Goal: Complete application form: Complete application form

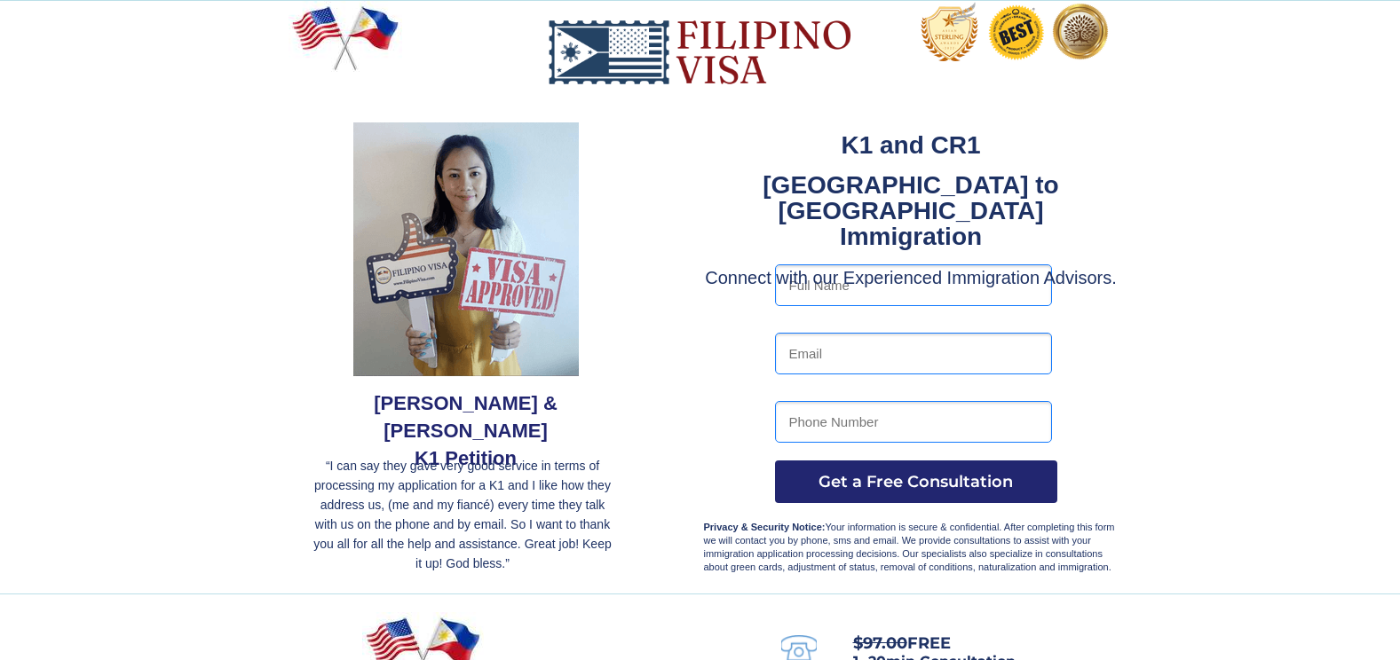
click at [840, 288] on input "text" at bounding box center [913, 285] width 277 height 42
type input "[PERSON_NAME]"
type input "[EMAIL_ADDRESS][DOMAIN_NAME]"
click at [868, 420] on input "6124126902" at bounding box center [913, 422] width 277 height 42
type input "6"
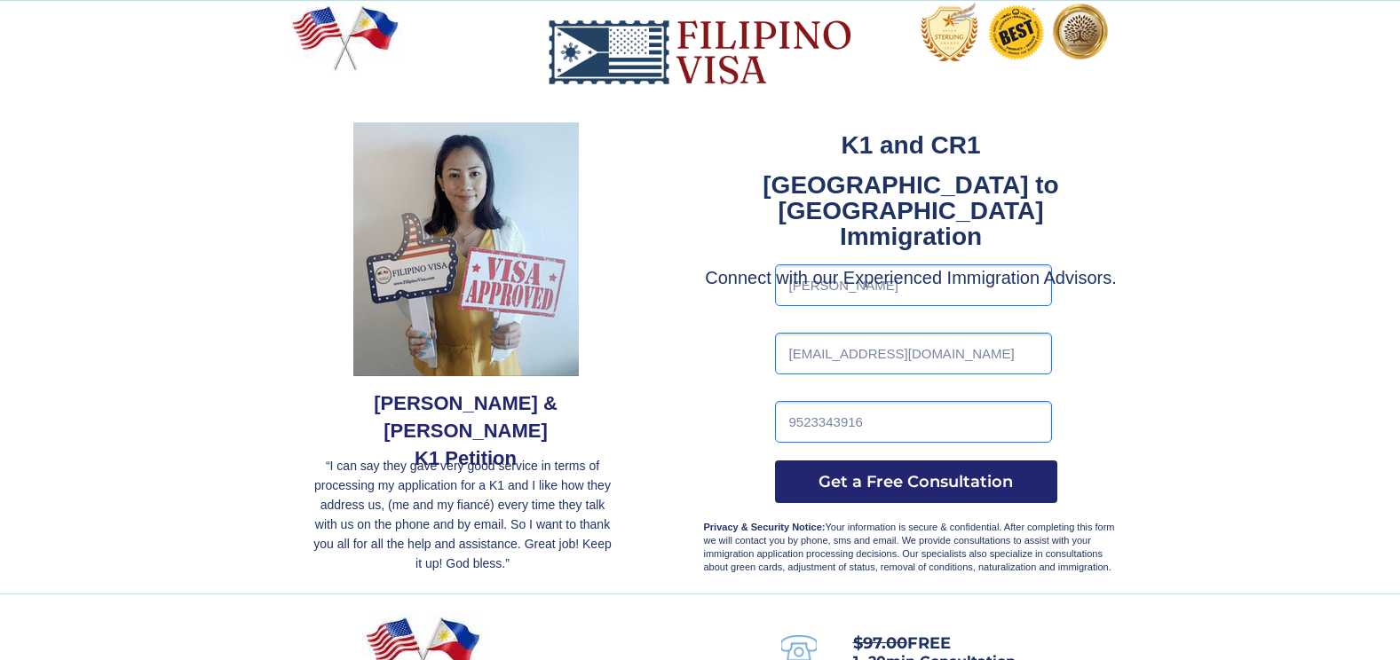
type input "9523343916"
click at [1174, 406] on div at bounding box center [700, 297] width 1400 height 593
click at [905, 477] on span "Get a Free Consultation" at bounding box center [916, 482] width 282 height 20
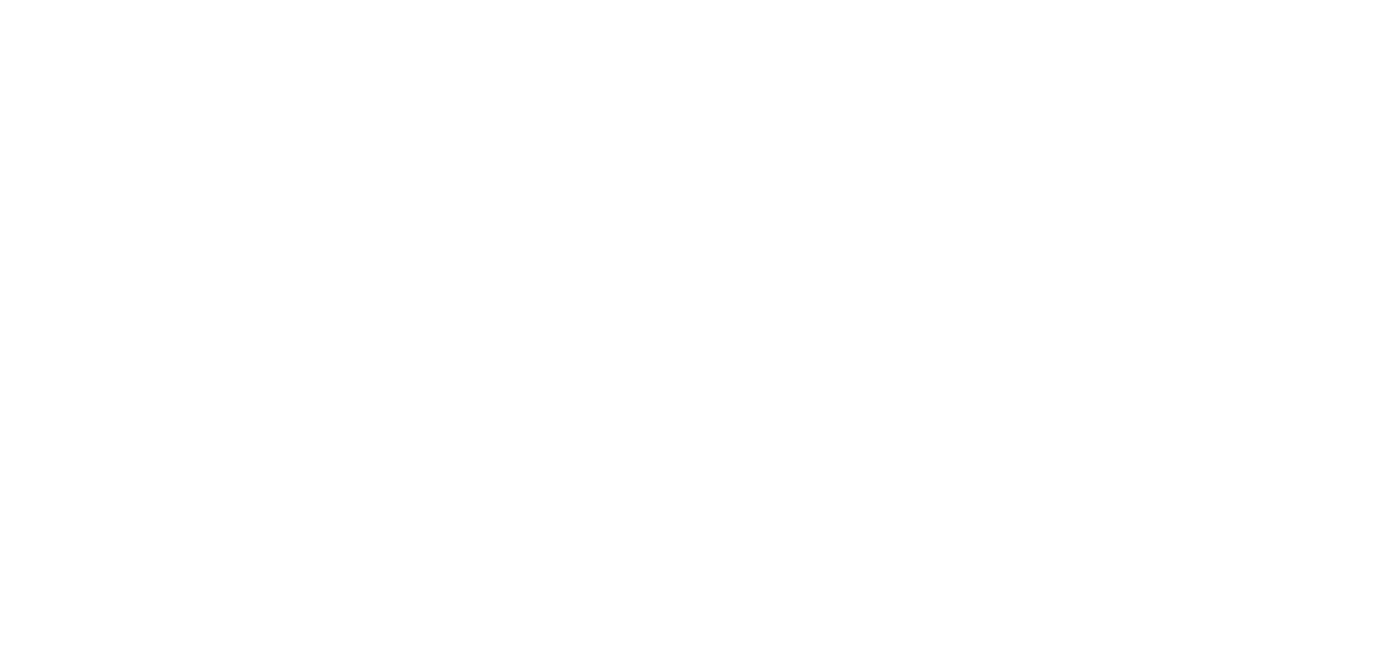
click at [879, 493] on input "text" at bounding box center [703, 498] width 988 height 30
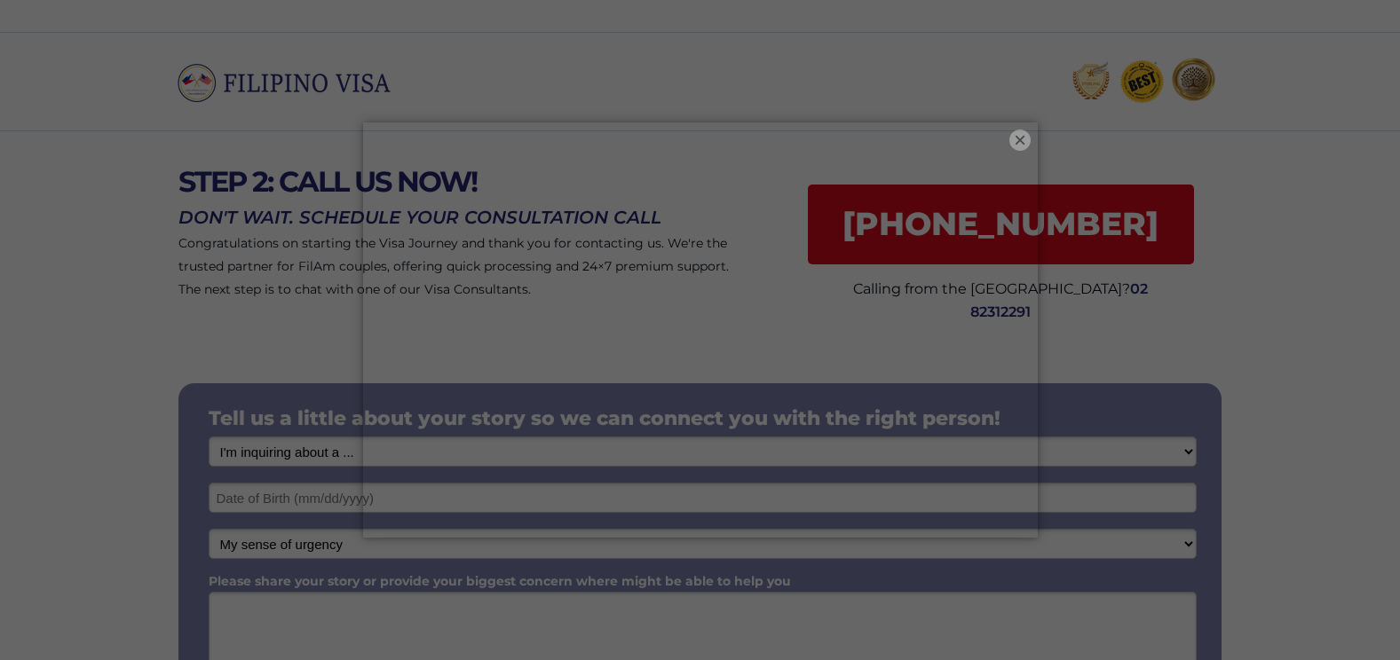
click at [1022, 137] on button "×" at bounding box center [1019, 140] width 21 height 21
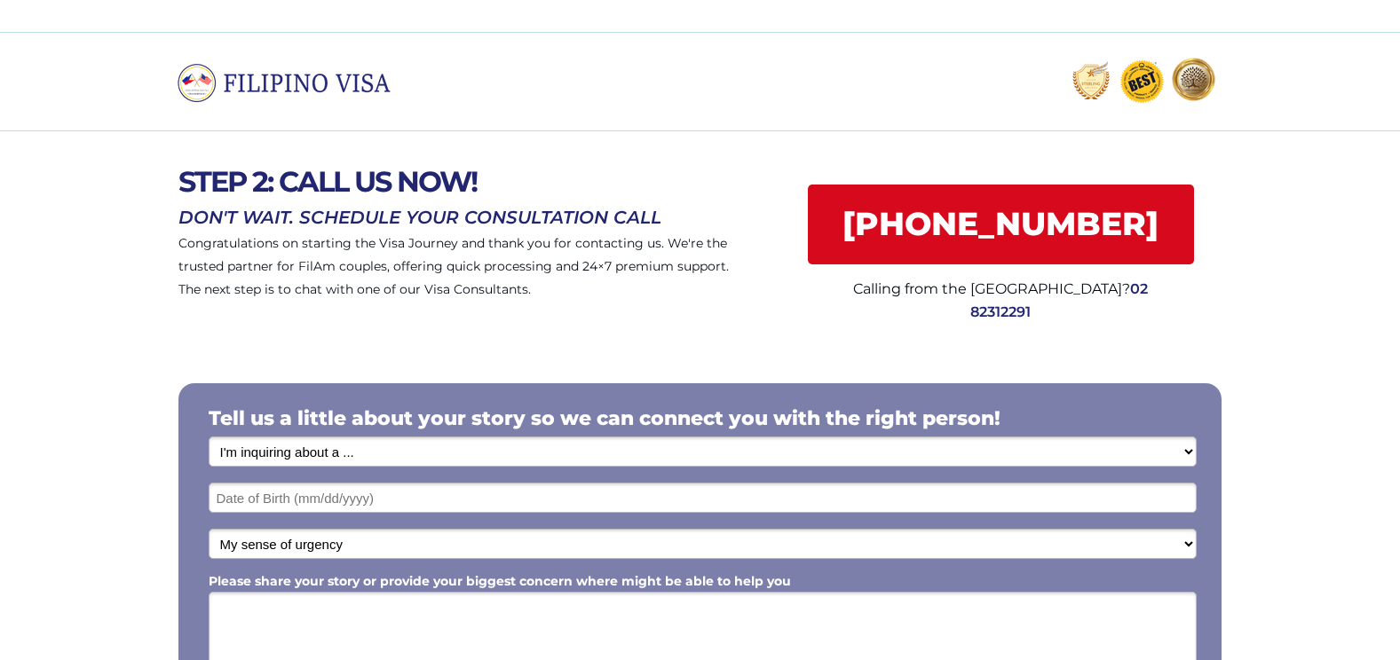
click at [366, 452] on select "I'm inquiring about a ... I don't know or other services Retirement Visa for Th…" at bounding box center [703, 452] width 988 height 30
select select "1792"
click at [209, 437] on select "I'm inquiring about a ... I don't know or other services Retirement Visa for Th…" at bounding box center [703, 452] width 988 height 30
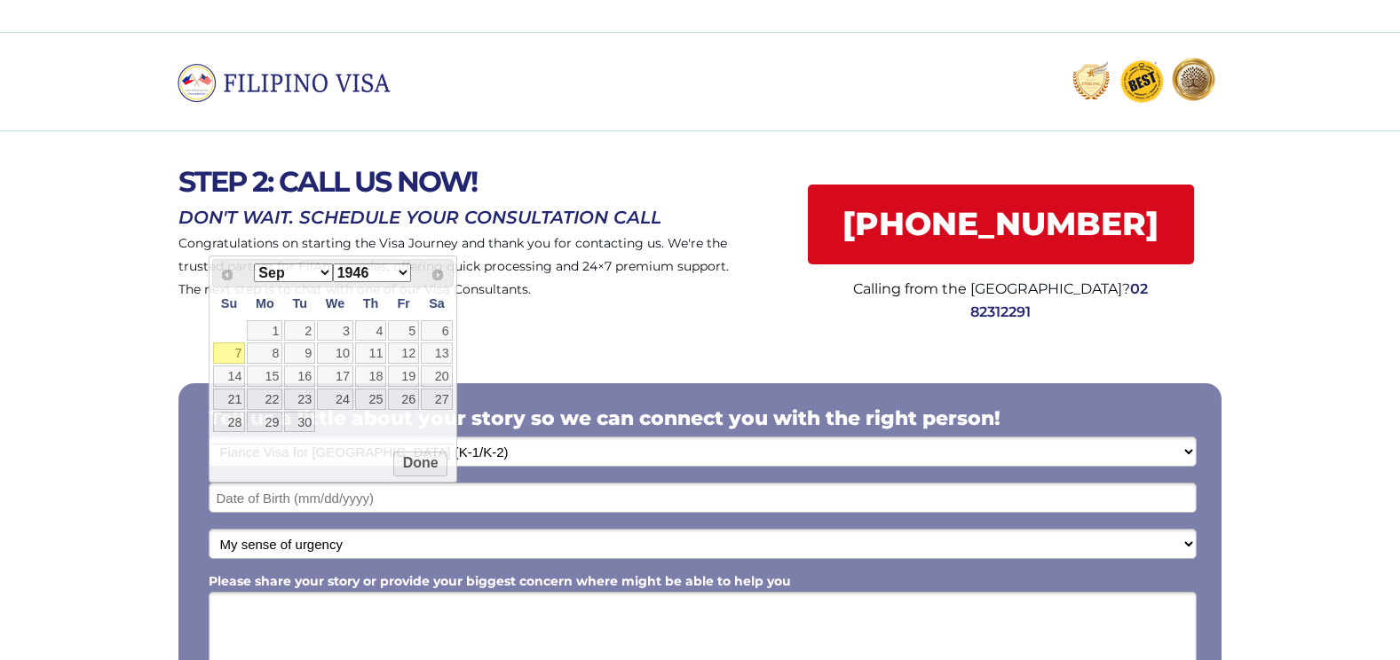
click at [264, 499] on input "text" at bounding box center [703, 498] width 988 height 30
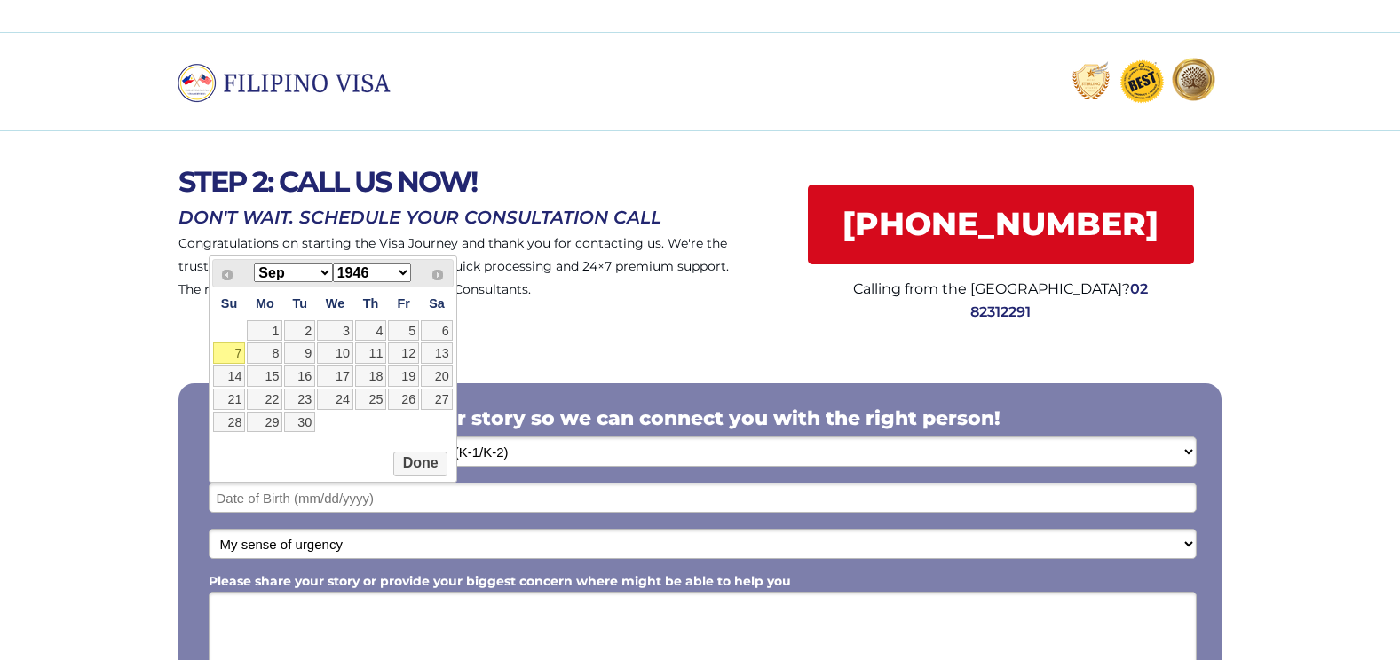
click at [400, 271] on select "1946 1947 1948 1949 1950 1951 1952 1953 1954 1955 1956 1957 1958 1959 1960 1961…" at bounding box center [372, 273] width 78 height 19
click at [414, 299] on th "Fr" at bounding box center [403, 304] width 33 height 32
click at [325, 273] on select "Jan Feb Mar Apr May Jun Jul Aug Sep Oct Nov Dec" at bounding box center [293, 273] width 78 height 19
click at [312, 426] on link "28" at bounding box center [299, 422] width 31 height 21
type input "10/28/2025"
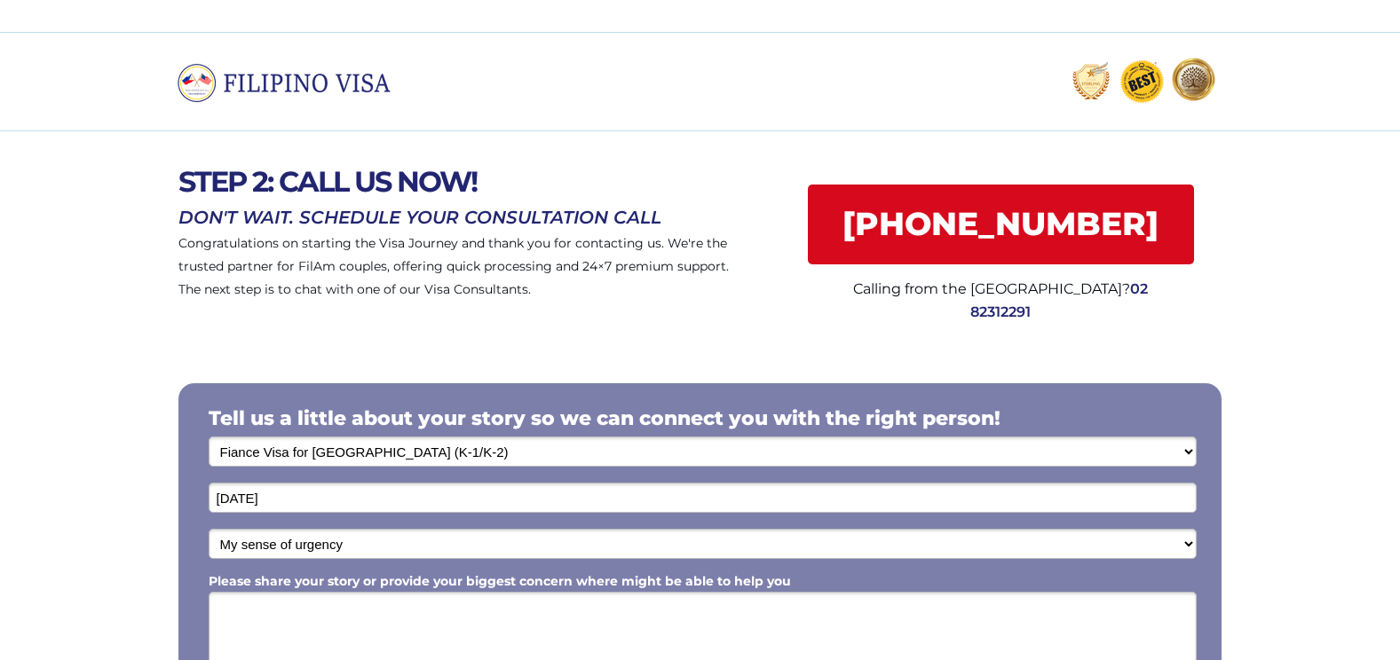
click at [287, 506] on input "10/28/2025" at bounding box center [703, 498] width 988 height 30
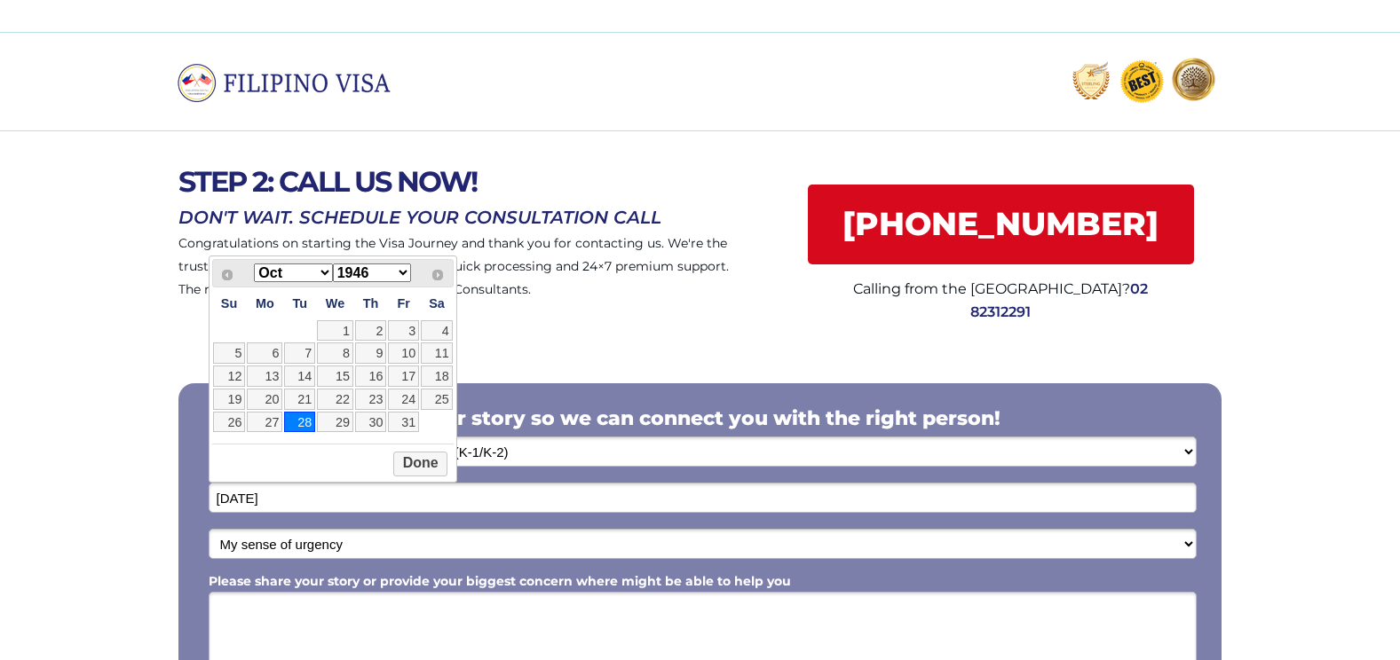
click at [285, 500] on input "10/28/2025" at bounding box center [703, 498] width 988 height 30
click at [291, 497] on input "10/28/2025" at bounding box center [703, 498] width 988 height 30
drag, startPoint x: 291, startPoint y: 497, endPoint x: 353, endPoint y: 497, distance: 62.1
click at [353, 497] on input "10/28/2025" at bounding box center [703, 498] width 988 height 30
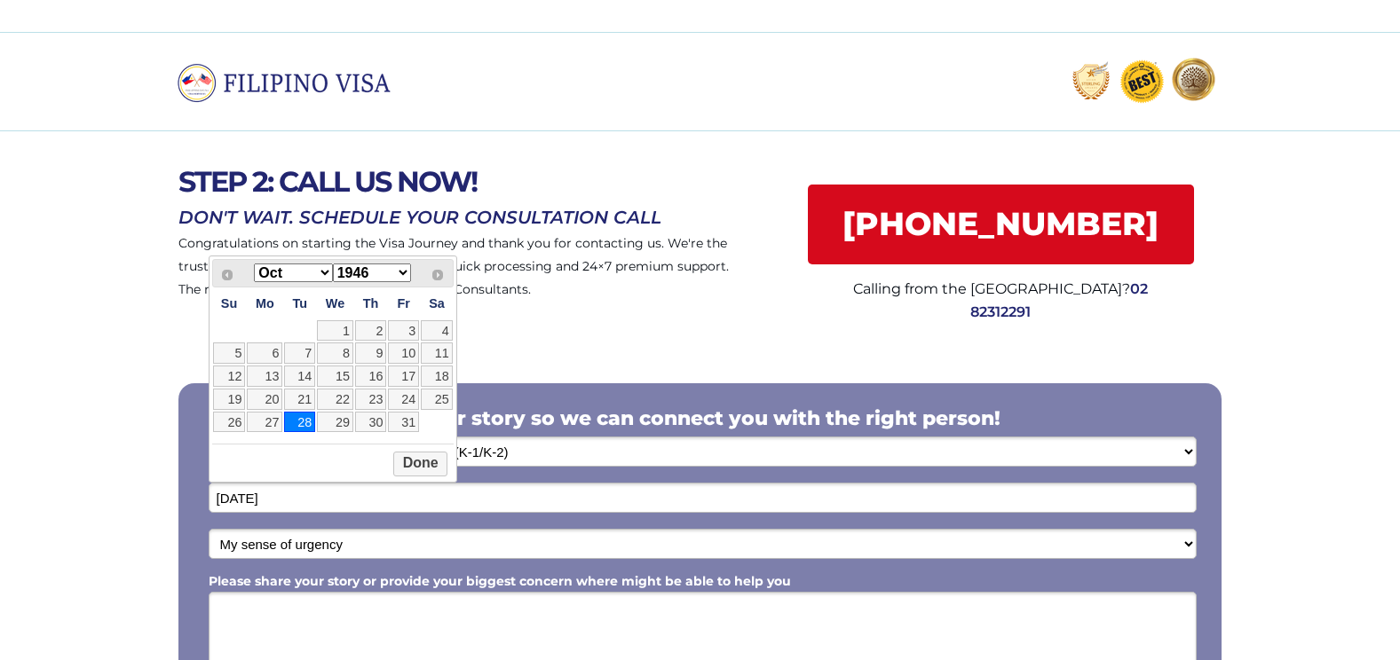
drag, startPoint x: 287, startPoint y: 496, endPoint x: 203, endPoint y: 485, distance: 84.2
click at [209, 485] on div "10/28/2025" at bounding box center [703, 498] width 988 height 30
drag, startPoint x: 203, startPoint y: 485, endPoint x: 438, endPoint y: 276, distance: 313.7
click at [438, 276] on div "Prev Next Jan Feb Mar Apr May Jun Jul Aug Sep Oct Nov Dec 1946 1947 1948 1949 1…" at bounding box center [332, 273] width 241 height 28
click at [301, 504] on input "10/28/2025" at bounding box center [703, 498] width 988 height 30
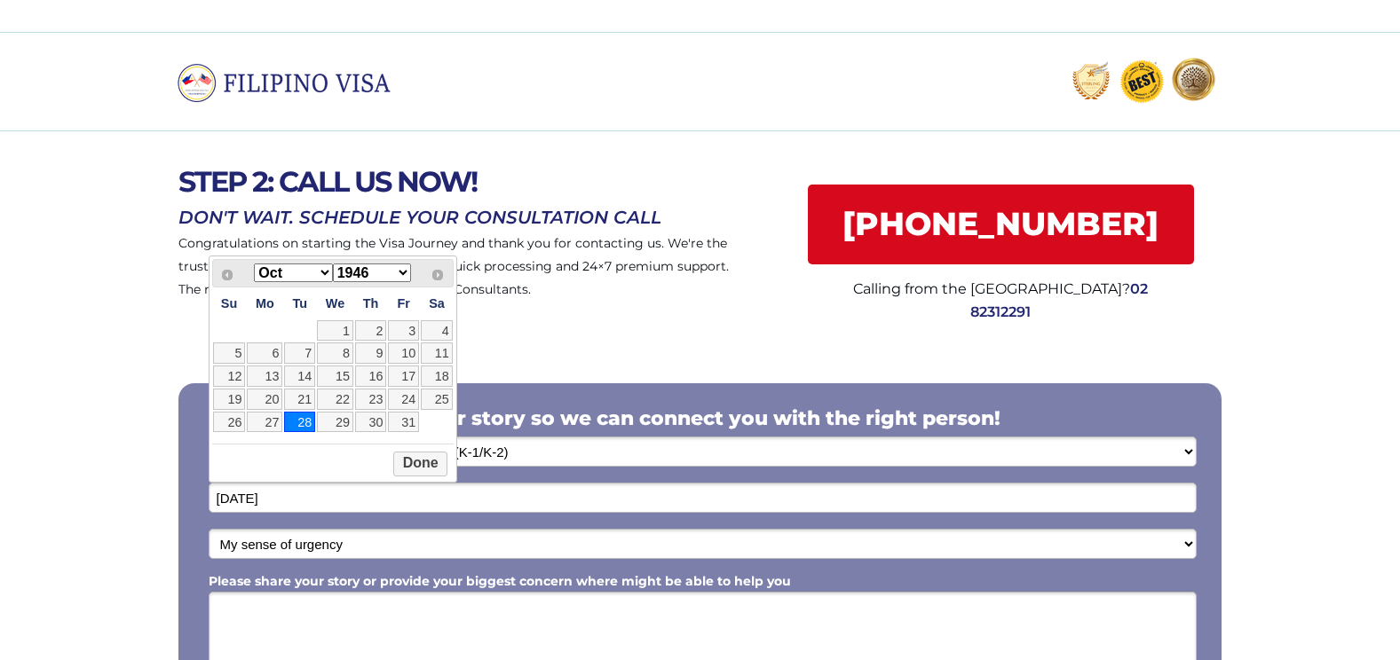
click at [286, 497] on input "10/28/2025" at bounding box center [703, 498] width 988 height 30
click at [544, 351] on div at bounding box center [700, 561] width 1400 height 440
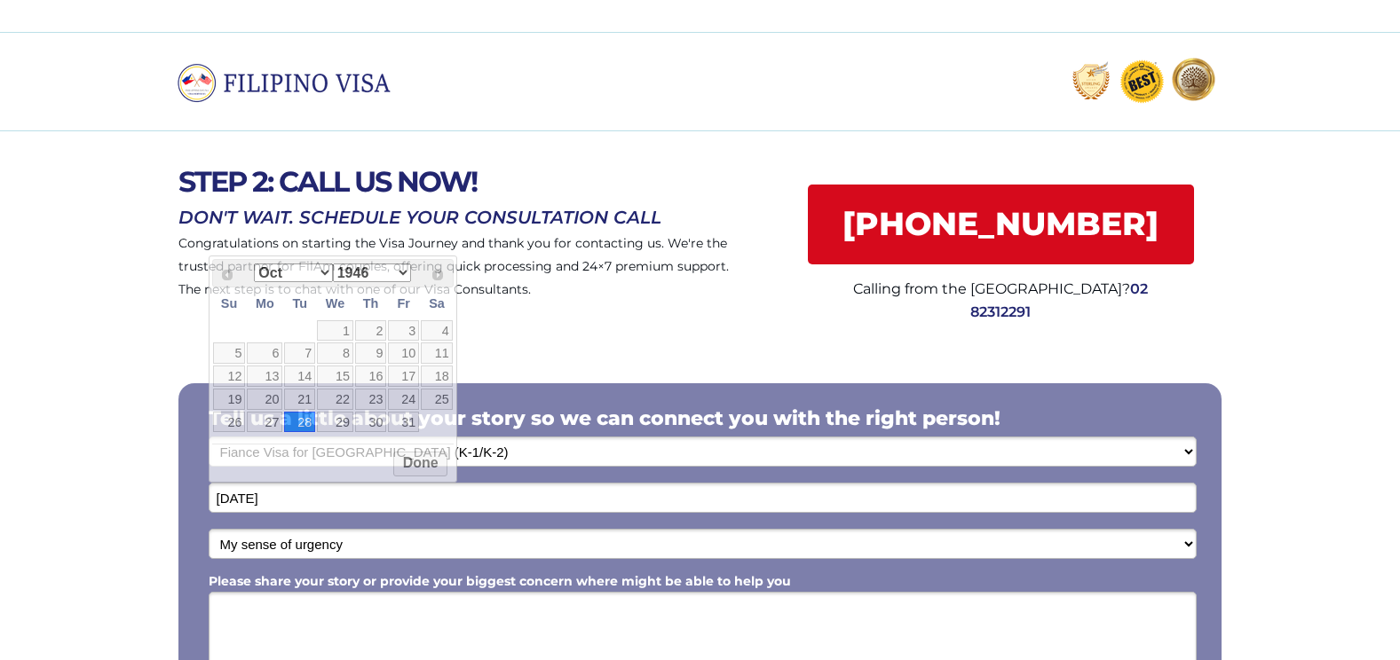
click at [299, 499] on input "10/28/2025" at bounding box center [703, 498] width 988 height 30
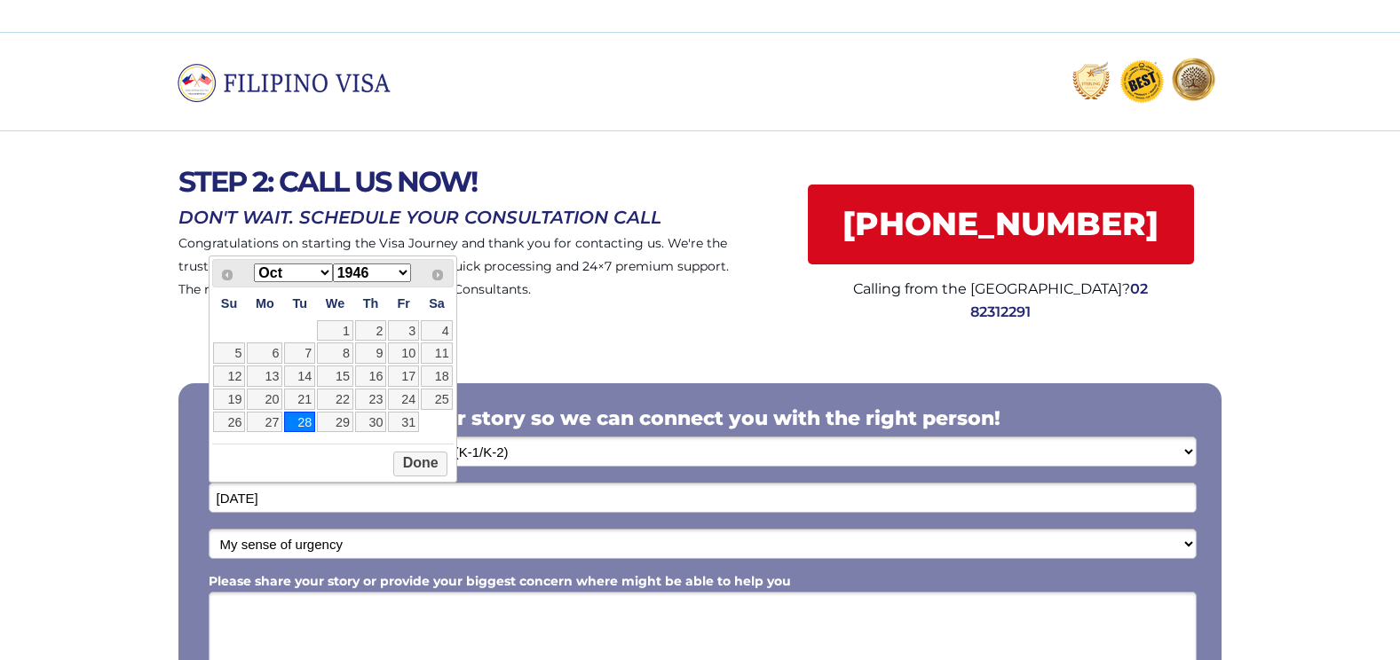
click at [402, 272] on select "1946 1947 1948 1949 1950 1951 1952 1953 1954 1955 1956 1957 1958 1959 1960 1961…" at bounding box center [372, 273] width 78 height 19
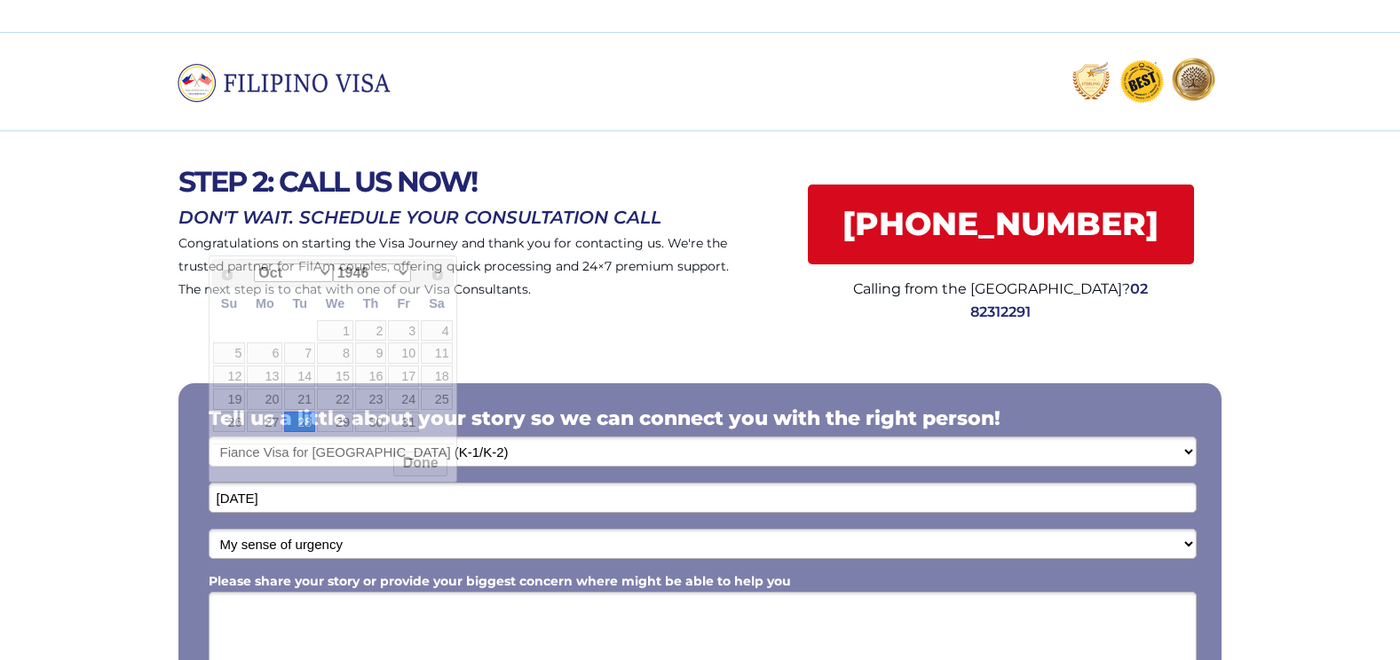
click at [495, 329] on div at bounding box center [700, 235] width 1400 height 209
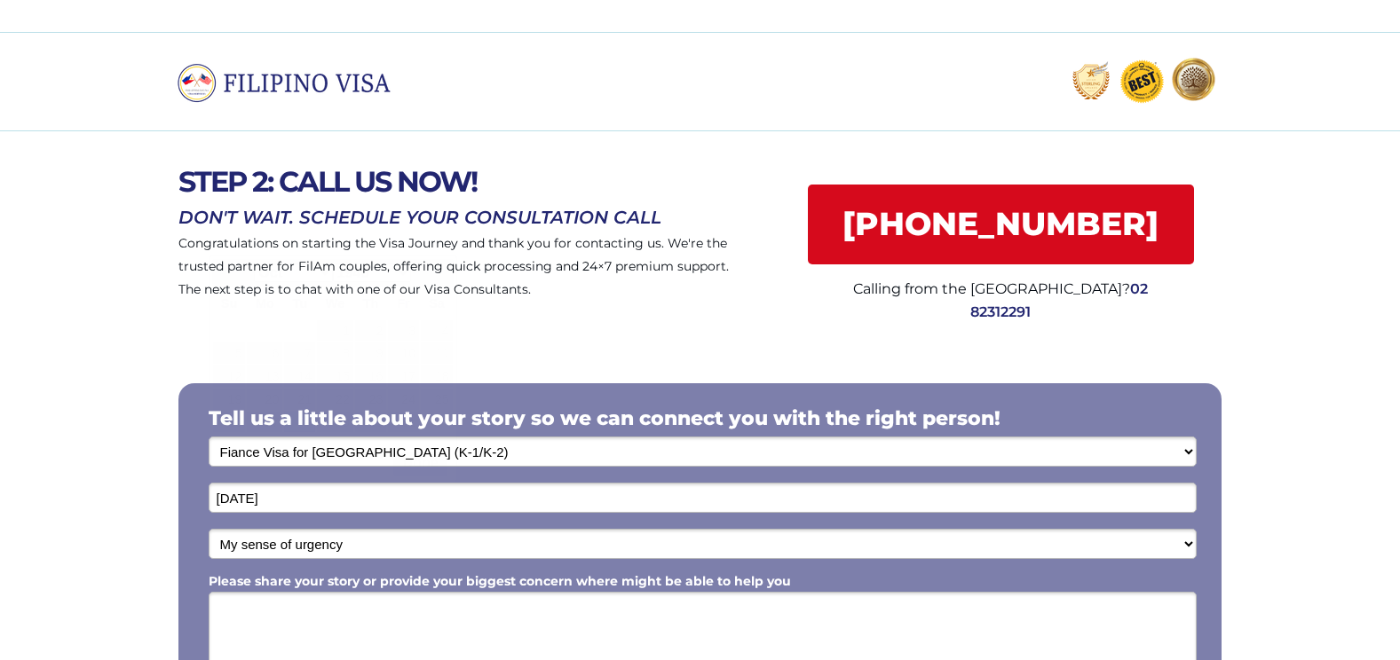
click at [293, 499] on input "10/28/2025" at bounding box center [703, 498] width 988 height 30
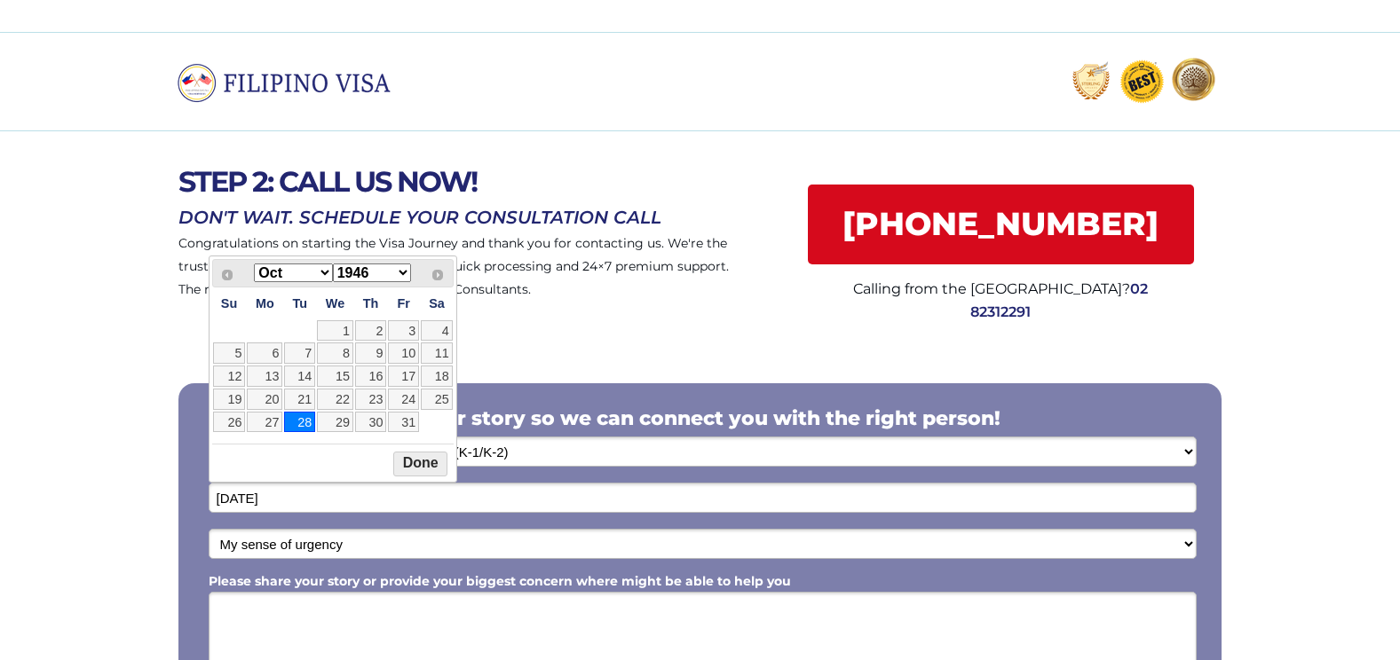
click at [428, 468] on button "Done" at bounding box center [420, 464] width 54 height 25
click at [281, 498] on input "10/28/2025" at bounding box center [703, 498] width 988 height 30
